Goal: Find contact information: Find contact information

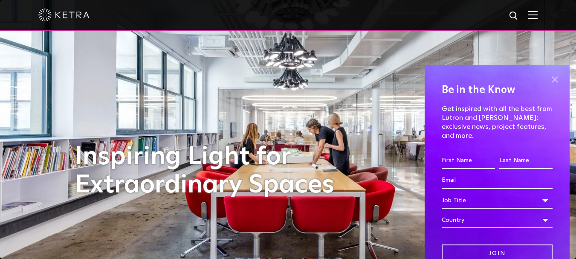
click at [549, 79] on span at bounding box center [555, 79] width 13 height 13
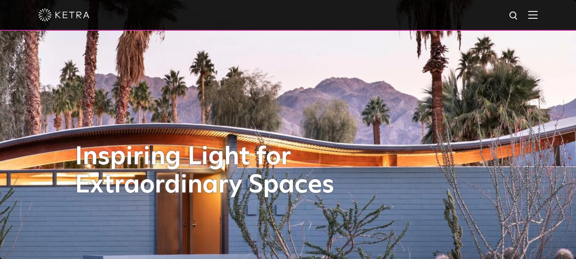
click at [538, 18] on img at bounding box center [533, 15] width 9 height 8
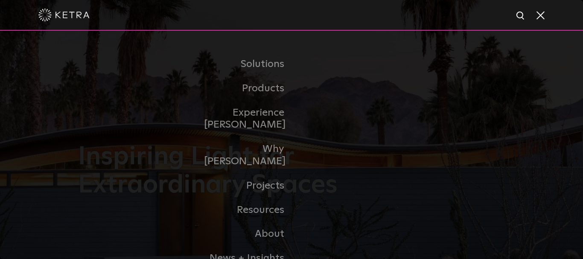
click at [533, 12] on div at bounding box center [291, 15] width 506 height 30
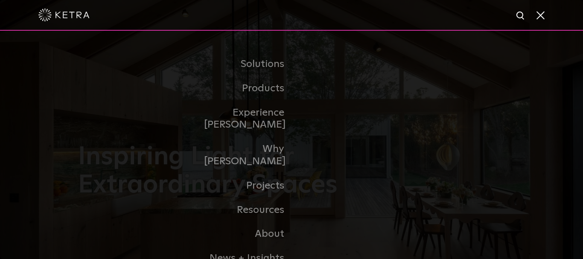
click at [539, 15] on span at bounding box center [539, 15] width 9 height 9
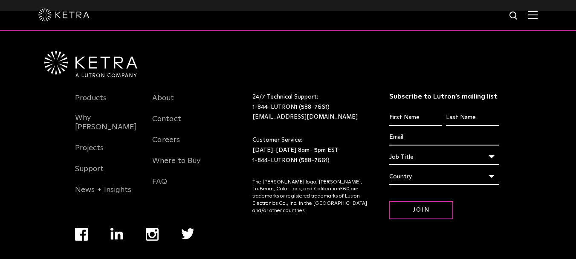
scroll to position [1794, 0]
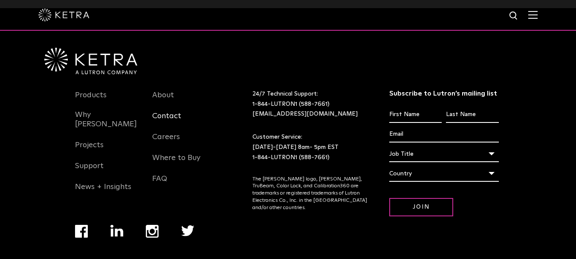
click at [169, 111] on link "Contact" at bounding box center [166, 121] width 29 height 20
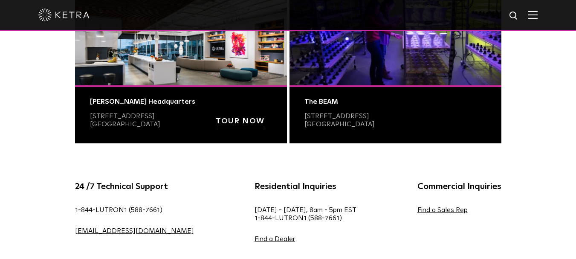
scroll to position [384, 0]
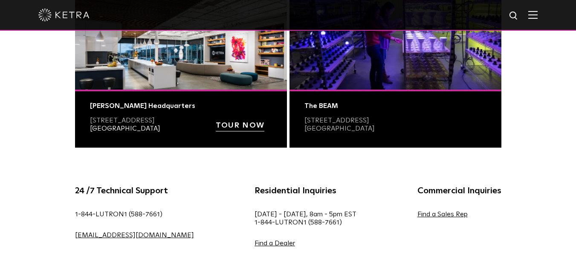
click at [131, 130] on link "Austin, TX 78741" at bounding box center [125, 128] width 70 height 7
copy link "78741"
drag, startPoint x: 157, startPoint y: 130, endPoint x: 121, endPoint y: 130, distance: 36.3
click at [121, 130] on p "2301-B East Riverside Drive Austin, TX 78741" at bounding box center [150, 124] width 120 height 16
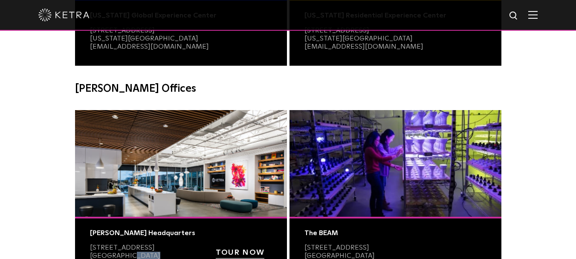
scroll to position [256, 0]
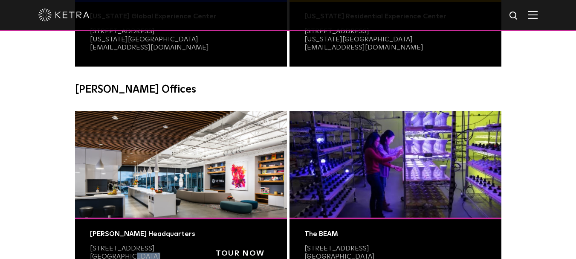
click at [536, 13] on img at bounding box center [533, 15] width 9 height 8
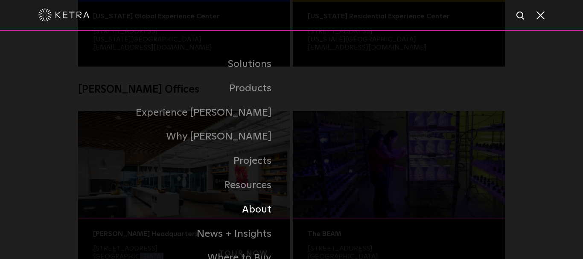
click at [251, 211] on link "About" at bounding box center [170, 210] width 241 height 24
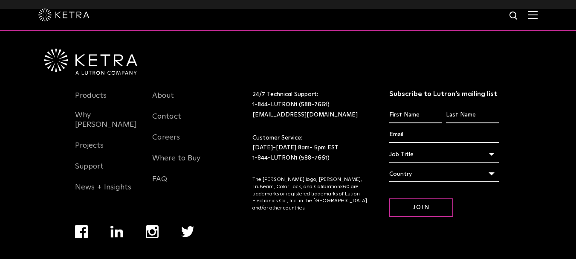
scroll to position [1100, 0]
click at [100, 110] on link "Why [PERSON_NAME]" at bounding box center [107, 124] width 65 height 29
